Goal: Information Seeking & Learning: Learn about a topic

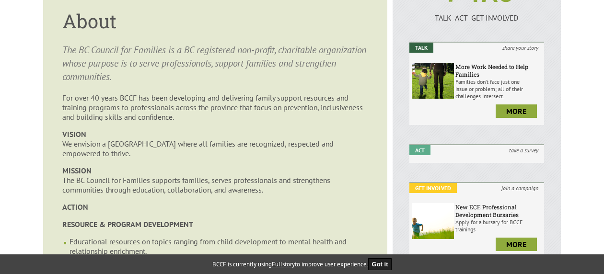
scroll to position [131, 0]
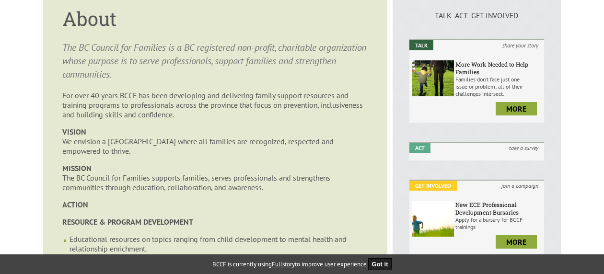
click at [353, 24] on h1 "About" at bounding box center [215, 18] width 306 height 25
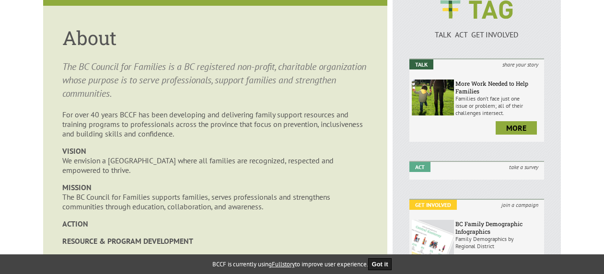
scroll to position [93, 0]
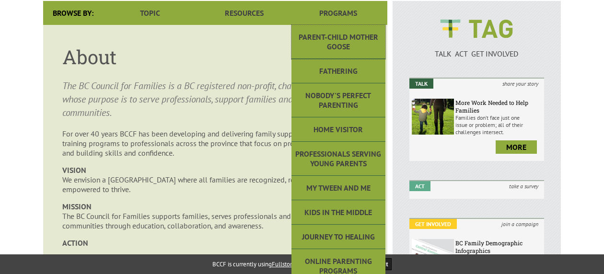
click at [353, 25] on link "Parent-Child Mother Goose" at bounding box center [339, 42] width 94 height 34
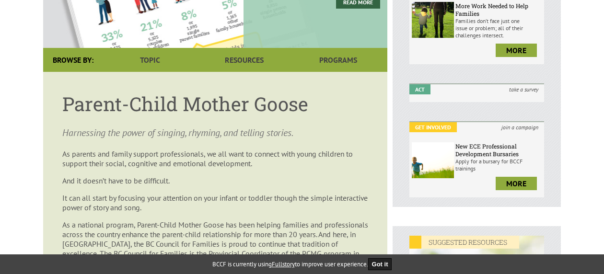
scroll to position [214, 0]
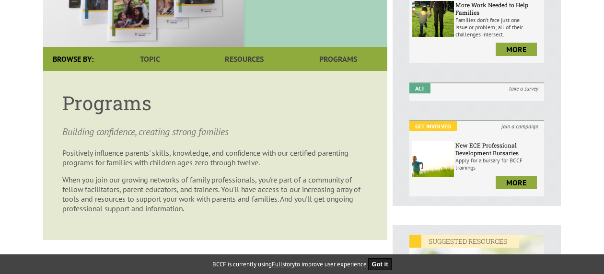
scroll to position [191, 0]
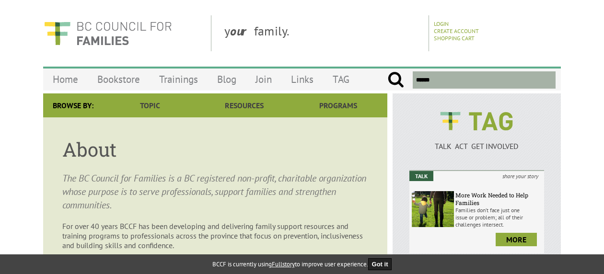
drag, startPoint x: 62, startPoint y: 179, endPoint x: 160, endPoint y: 201, distance: 100.3
click at [160, 201] on p "The BC Council for Families is a BC registered non-profit, charitable organizat…" at bounding box center [215, 192] width 306 height 40
copy p "The BC Council for Families is a BC registered non-profit, charitable organizat…"
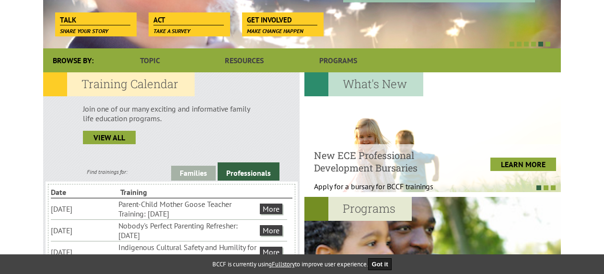
scroll to position [199, 0]
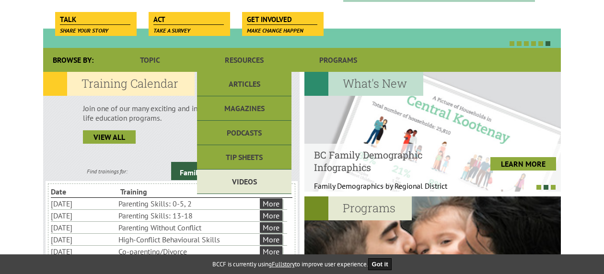
click at [264, 177] on link "Videos" at bounding box center [244, 182] width 94 height 24
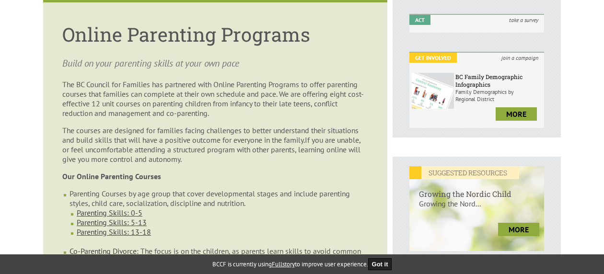
scroll to position [251, 0]
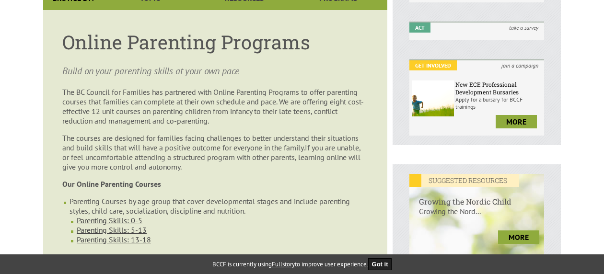
scroll to position [270, 0]
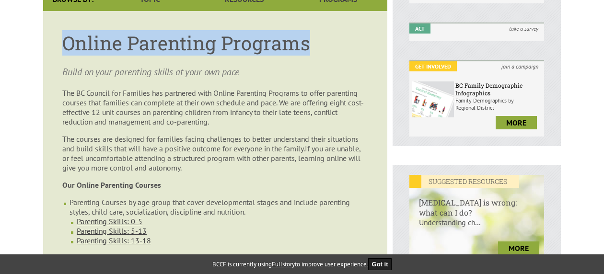
drag, startPoint x: 66, startPoint y: 25, endPoint x: 319, endPoint y: 26, distance: 253.2
click at [319, 30] on h1 "Online Parenting Programs" at bounding box center [215, 42] width 306 height 25
copy h1 "Online Parenting Programs"
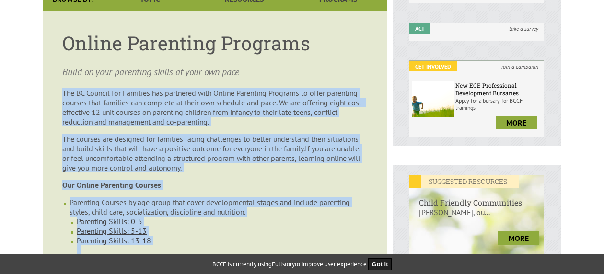
drag, startPoint x: 63, startPoint y: 73, endPoint x: 173, endPoint y: 250, distance: 207.9
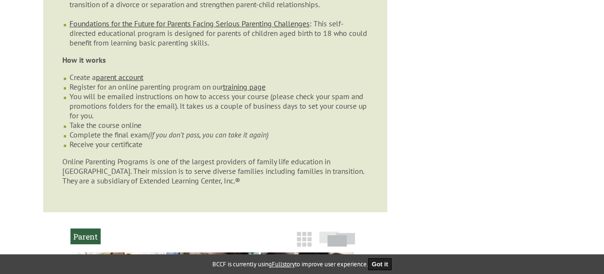
scroll to position [600, 0]
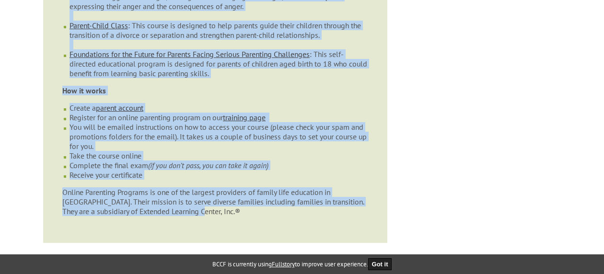
click at [203, 207] on p "Online Parenting Programs is one of the largest providers of family life educat…" at bounding box center [215, 202] width 306 height 29
click at [203, 209] on p "Online Parenting Programs is one of the largest providers of family life educat…" at bounding box center [215, 202] width 306 height 29
copy article "The BC Council for Families has partnered with Online Parenting Programs to off…"
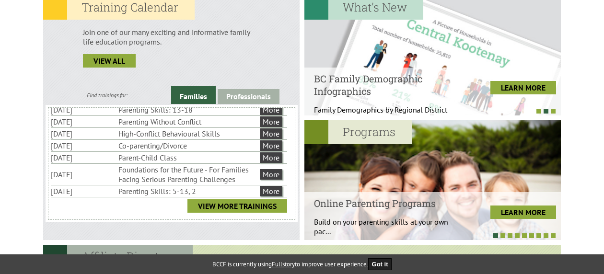
scroll to position [35, 0]
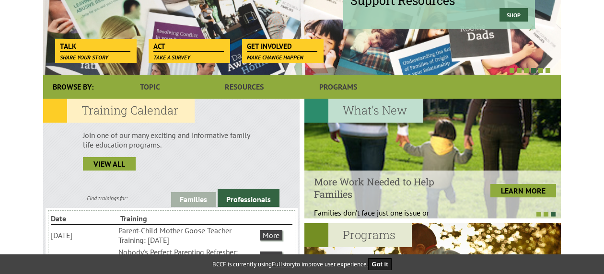
scroll to position [173, 0]
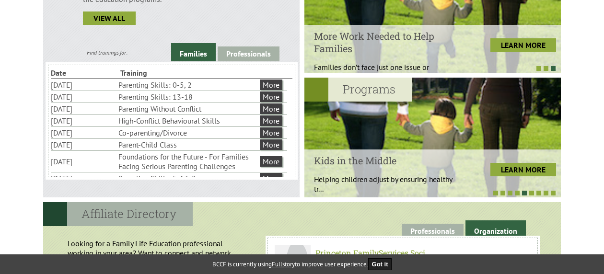
scroll to position [320, 0]
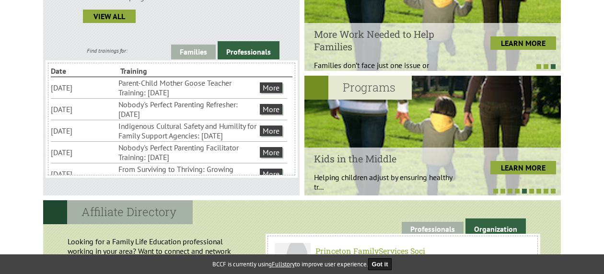
click at [376, 89] on h2 "Programs" at bounding box center [358, 88] width 107 height 24
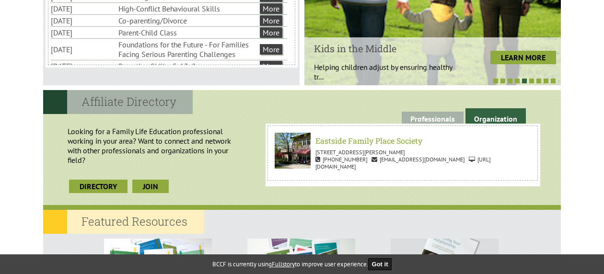
scroll to position [432, 0]
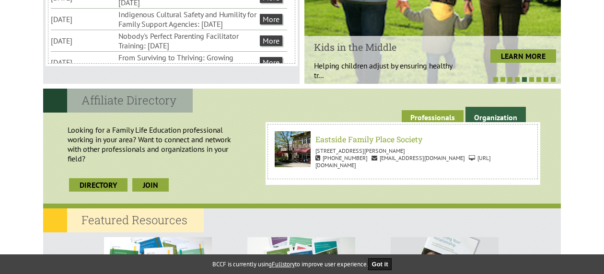
click at [440, 121] on link "Professionals" at bounding box center [433, 117] width 62 height 15
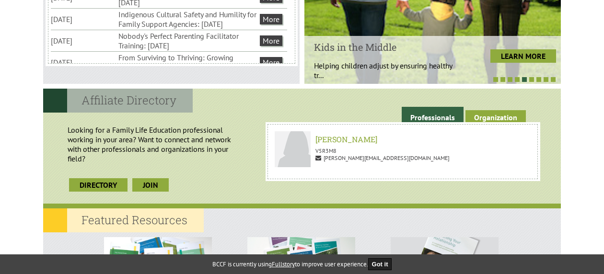
click at [494, 111] on link "Organization" at bounding box center [496, 117] width 60 height 15
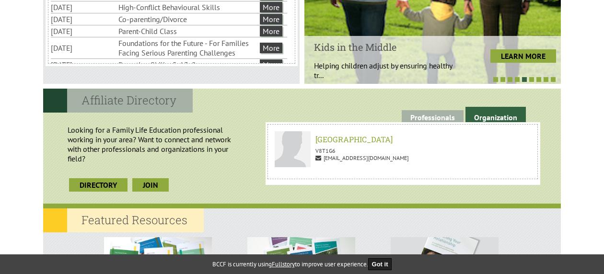
click at [216, 176] on div "Looking for a Family Life Education professional working in your area? Want to …" at bounding box center [154, 154] width 212 height 82
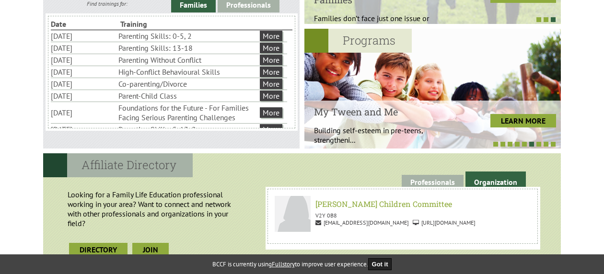
scroll to position [365, 0]
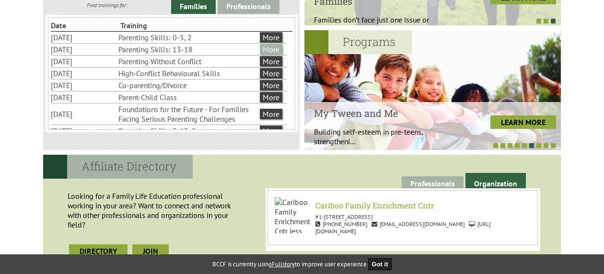
click at [268, 47] on link "More" at bounding box center [271, 49] width 23 height 11
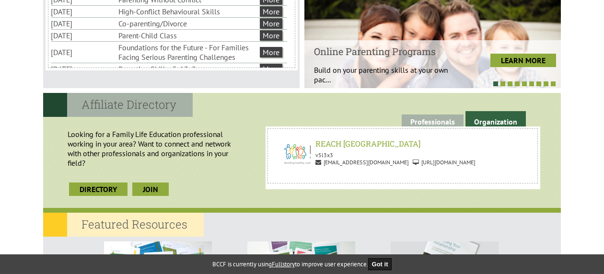
scroll to position [429, 0]
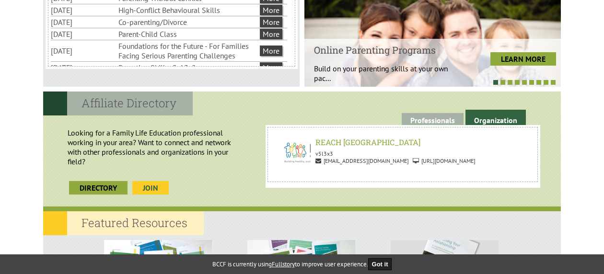
click at [151, 191] on link "join" at bounding box center [150, 187] width 36 height 13
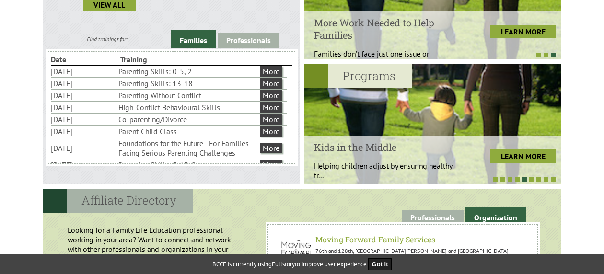
scroll to position [297, 0]
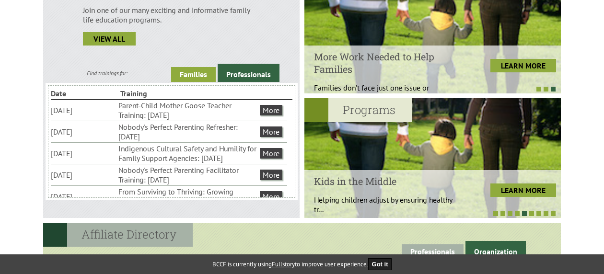
click at [197, 72] on link "Families" at bounding box center [193, 74] width 45 height 15
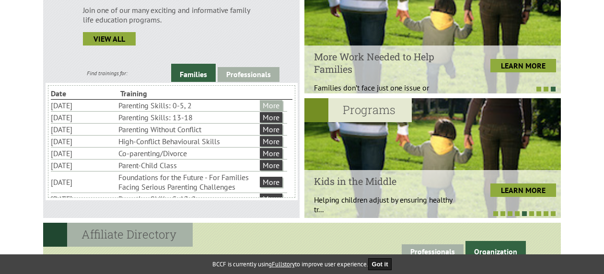
click at [273, 106] on link "More" at bounding box center [271, 105] width 23 height 11
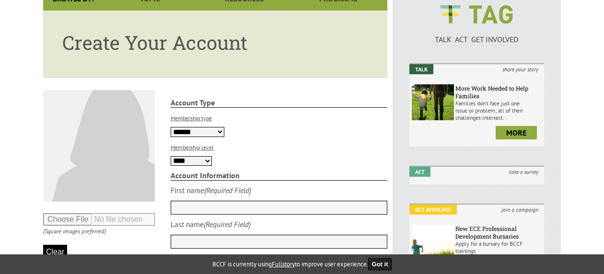
scroll to position [109, 0]
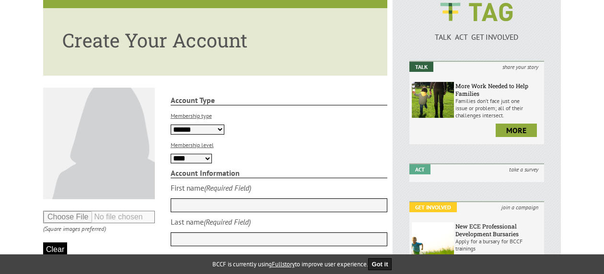
click at [206, 158] on select "**** ******* *******" at bounding box center [191, 159] width 41 height 10
click at [205, 144] on label "Membership level" at bounding box center [192, 144] width 43 height 7
click at [205, 154] on select "**** ******* *******" at bounding box center [191, 159] width 41 height 10
click at [206, 159] on select "**** ******* *******" at bounding box center [191, 159] width 41 height 10
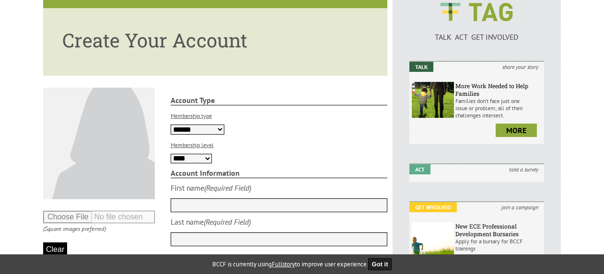
click at [236, 154] on div "Membership level **** ******* *******" at bounding box center [279, 152] width 217 height 24
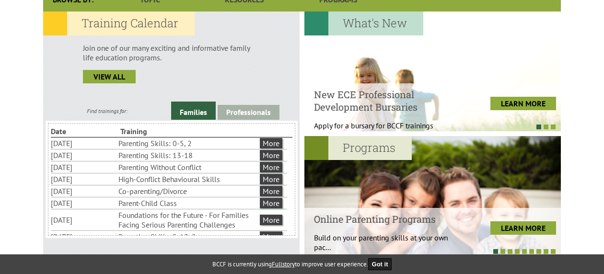
scroll to position [265, 0]
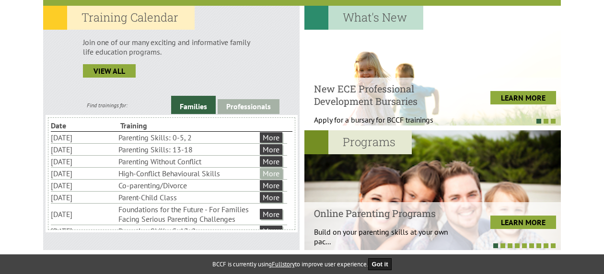
click at [268, 175] on link "More" at bounding box center [271, 173] width 23 height 11
